Goal: Contribute content: Add original content to the website for others to see

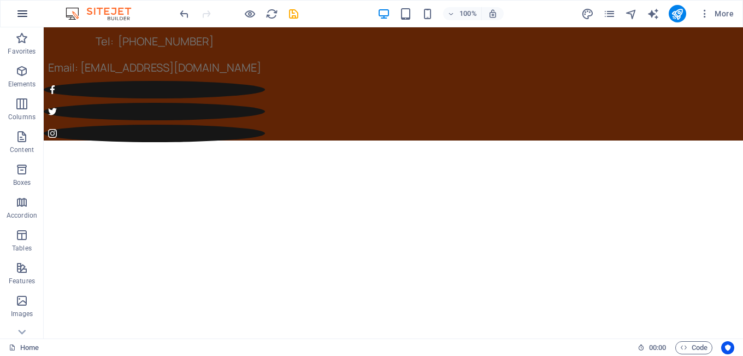
click at [18, 9] on icon "button" at bounding box center [22, 13] width 13 height 13
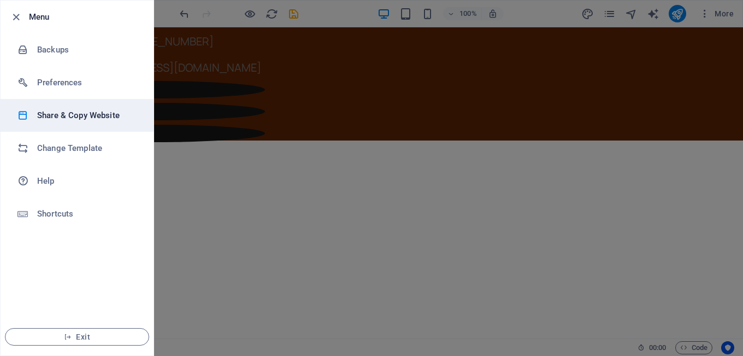
click at [73, 116] on h6 "Share & Copy Website" at bounding box center [87, 115] width 101 height 13
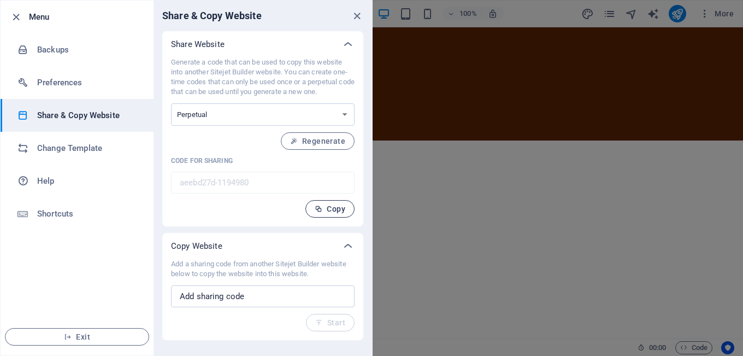
click at [325, 205] on span "Copy" at bounding box center [330, 208] width 31 height 9
click at [465, 171] on div at bounding box center [371, 178] width 743 height 356
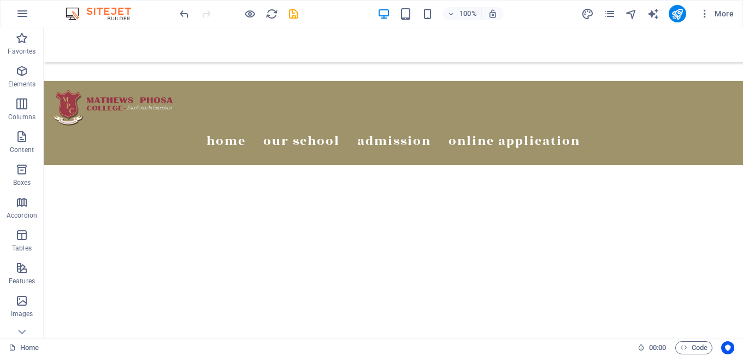
scroll to position [529, 0]
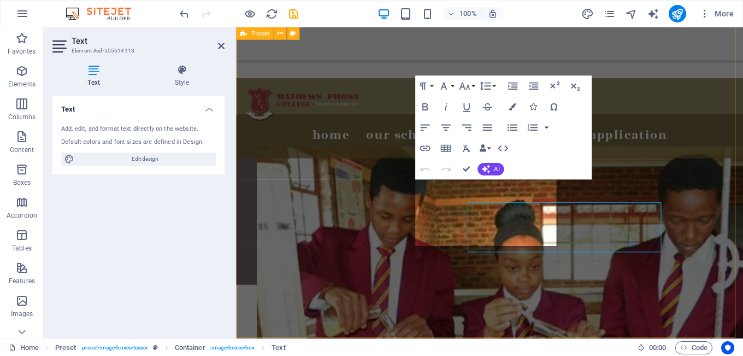
scroll to position [547, 0]
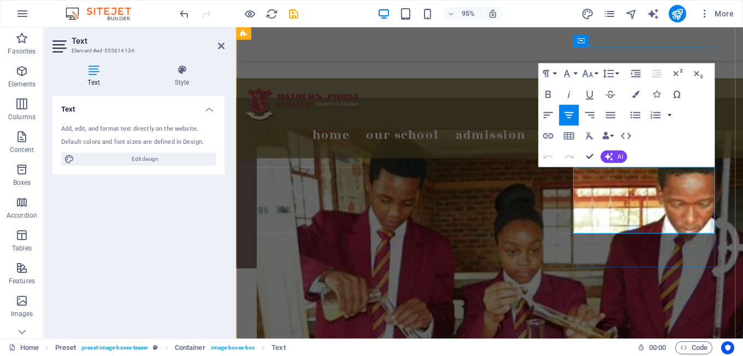
click at [287, 12] on icon "save" at bounding box center [293, 14] width 13 height 13
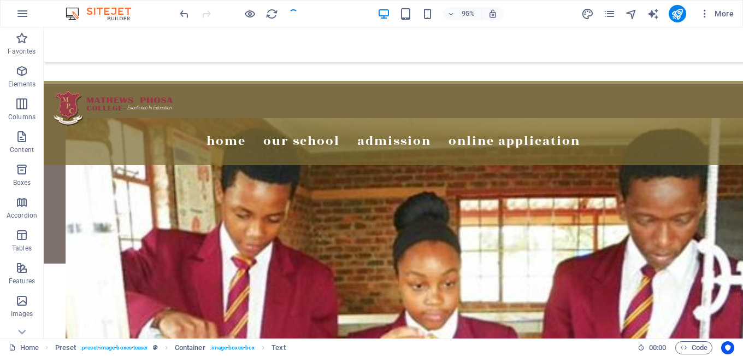
scroll to position [529, 0]
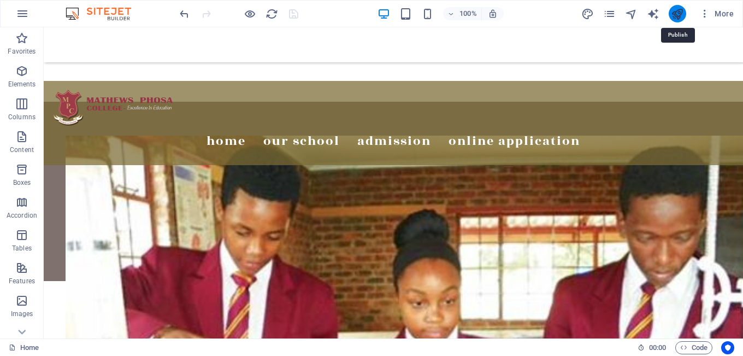
click at [678, 13] on icon "publish" at bounding box center [677, 14] width 13 height 13
